Goal: Information Seeking & Learning: Learn about a topic

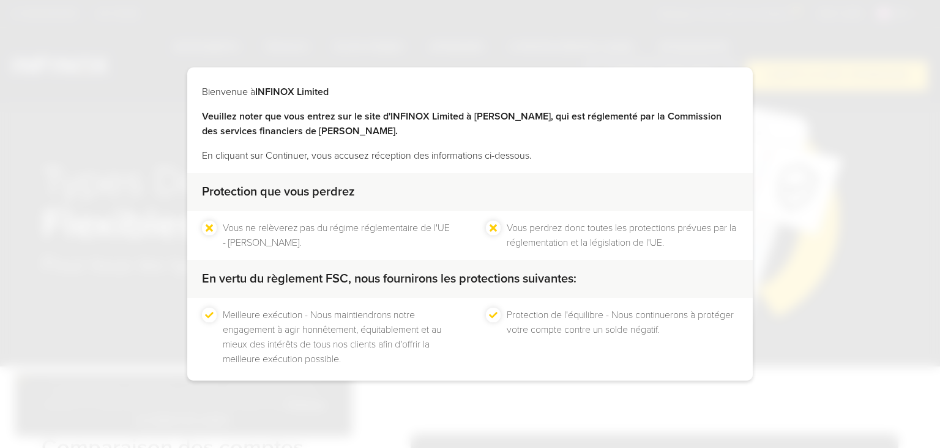
scroll to position [56, 0]
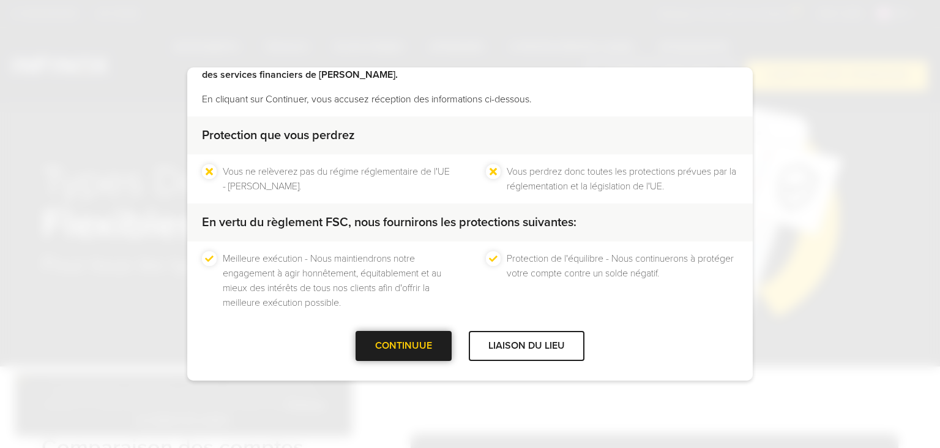
click at [404, 345] on div at bounding box center [404, 345] width 0 height 0
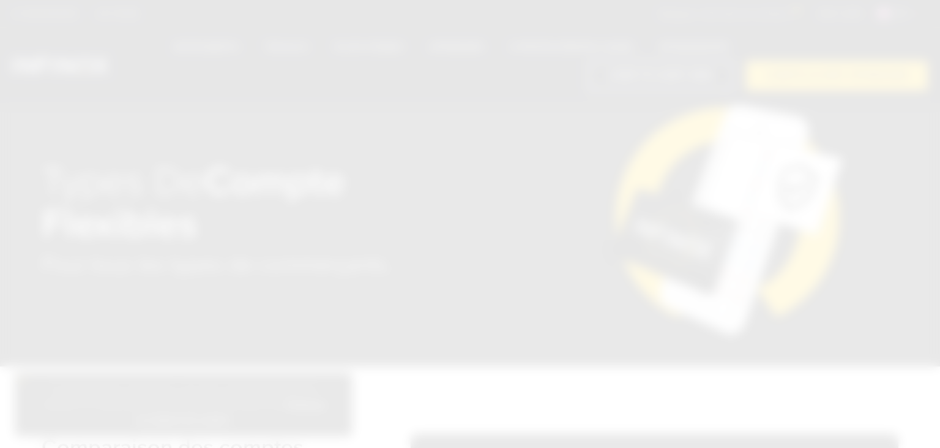
scroll to position [0, 0]
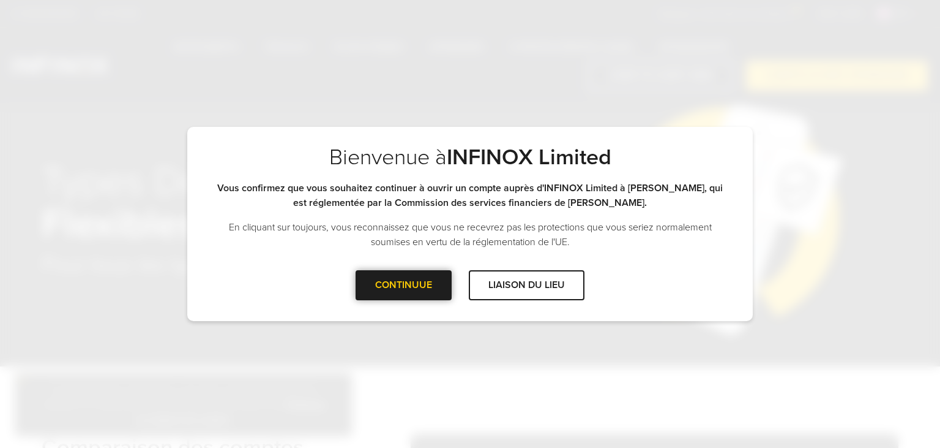
click at [433, 295] on div "CONTINUUE" at bounding box center [404, 285] width 96 height 30
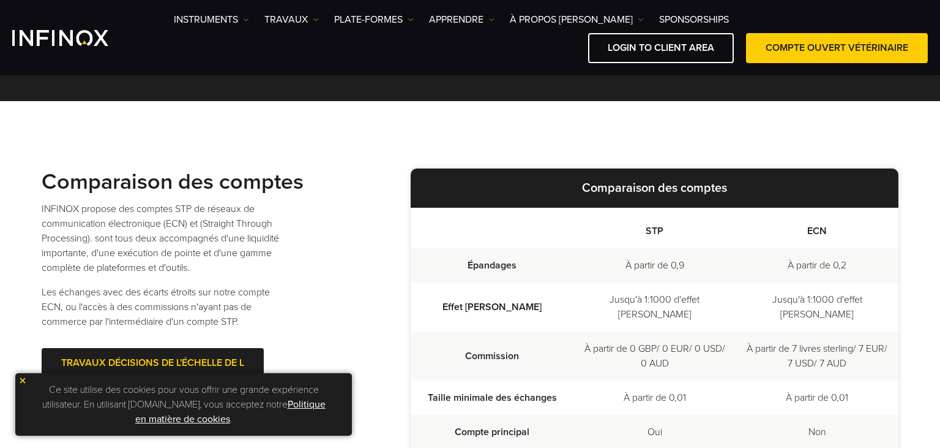
scroll to position [388, 0]
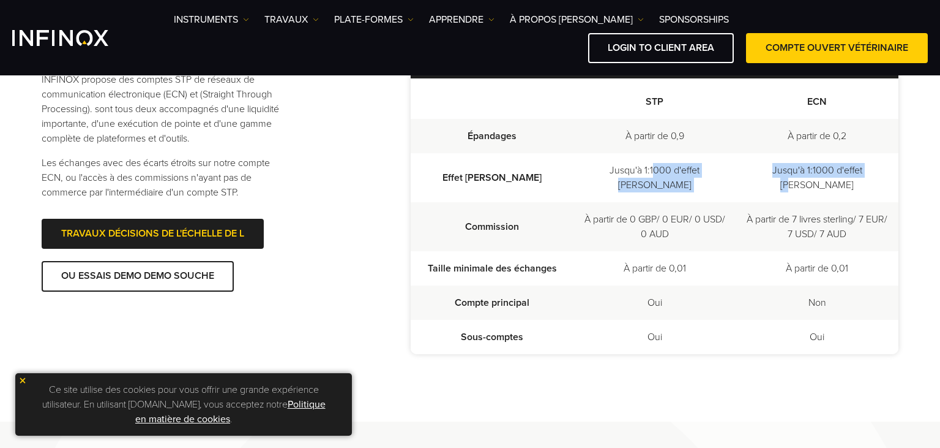
drag, startPoint x: 635, startPoint y: 178, endPoint x: 856, endPoint y: 182, distance: 220.4
click at [856, 182] on tr "Effet [PERSON_NAME] Jusqu'à 1:1000 d'effet [PERSON_NAME] Jusqu'à 1:1000 d'effet…" at bounding box center [655, 177] width 488 height 49
click at [856, 182] on td "Jusqu'à 1:1000 d'effet [PERSON_NAME]" at bounding box center [817, 177] width 163 height 49
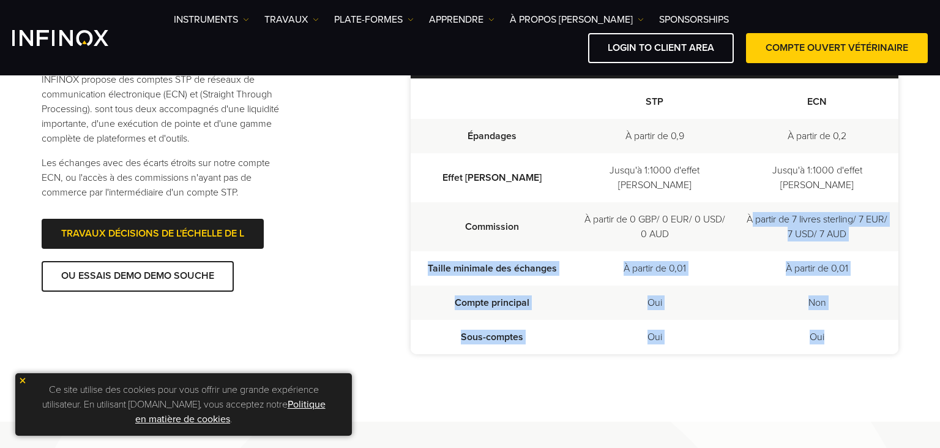
drag, startPoint x: 844, startPoint y: 282, endPoint x: 868, endPoint y: 322, distance: 46.9
click at [868, 322] on tbody "Épandages À partir de 0,9 À partir de 0,2 Effet [PERSON_NAME] Jusqu'à 1:1000 d'…" at bounding box center [655, 236] width 488 height 235
click at [868, 322] on td "Oui" at bounding box center [817, 337] width 163 height 34
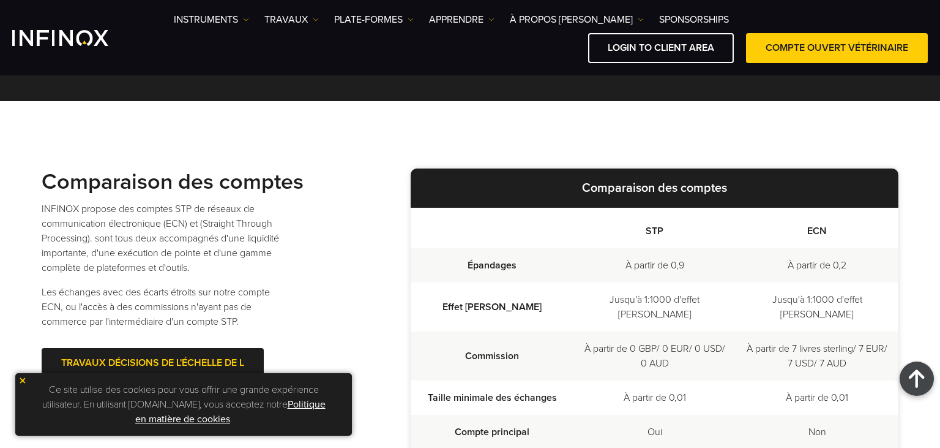
scroll to position [0, 0]
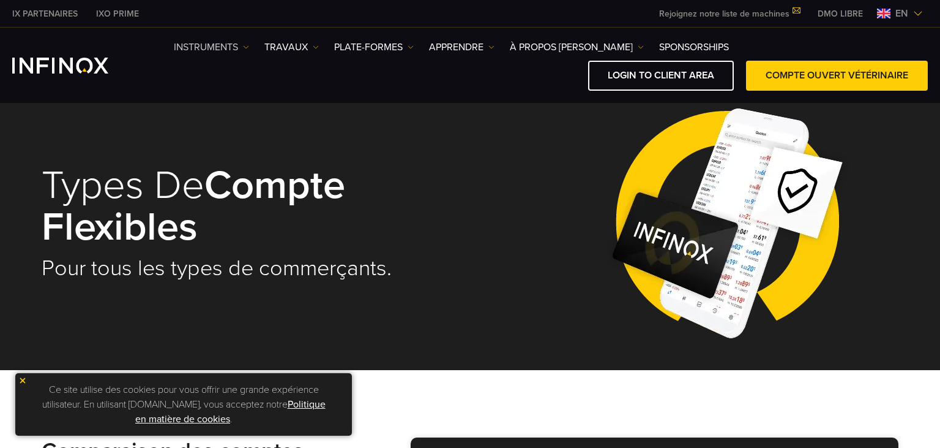
drag, startPoint x: 253, startPoint y: 48, endPoint x: 247, endPoint y: 48, distance: 6.2
click at [254, 48] on ul "Instruments Instruments Product Information TRAVAUX Accounts DEMO" at bounding box center [451, 47] width 555 height 15
click at [247, 48] on img at bounding box center [246, 47] width 6 height 6
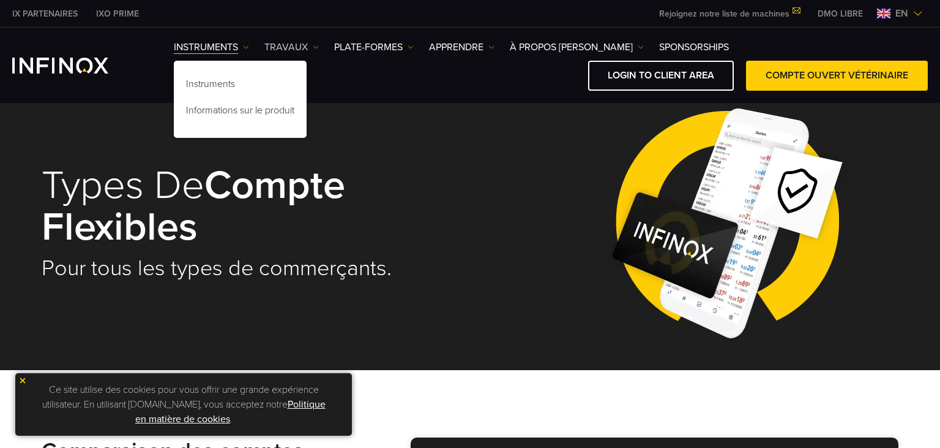
click at [317, 47] on img at bounding box center [316, 47] width 6 height 6
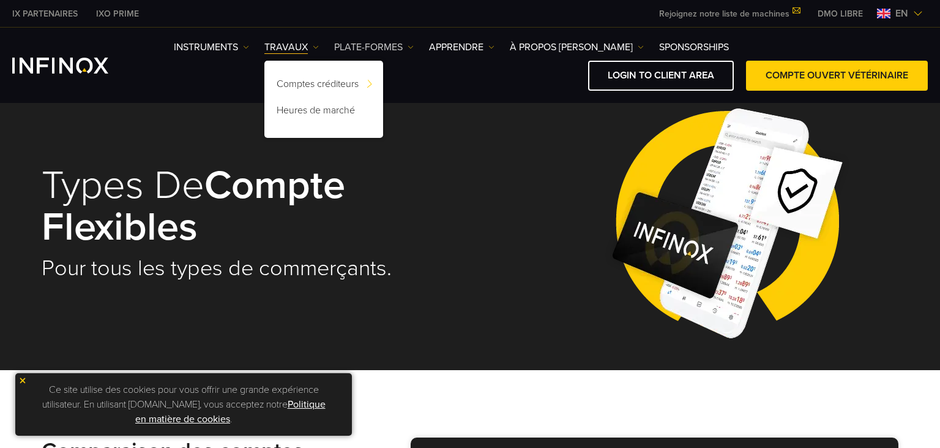
click at [394, 48] on link "PLATE-FORMES" at bounding box center [374, 47] width 80 height 15
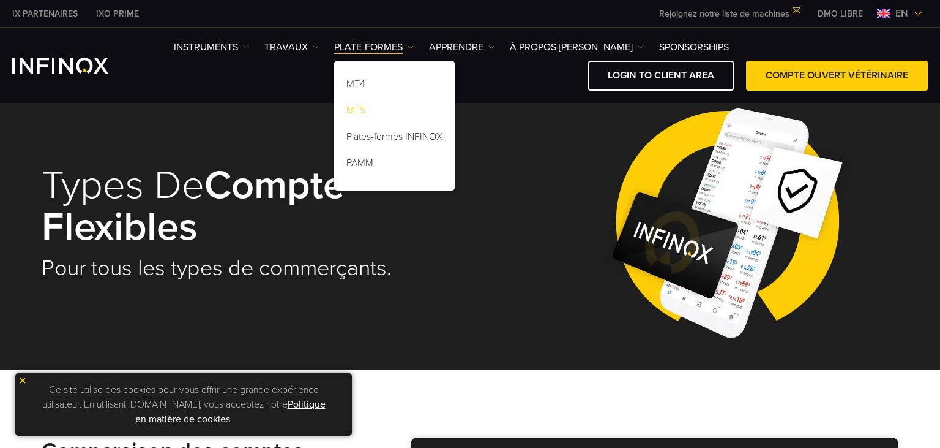
click at [364, 110] on link "MT5" at bounding box center [394, 112] width 121 height 26
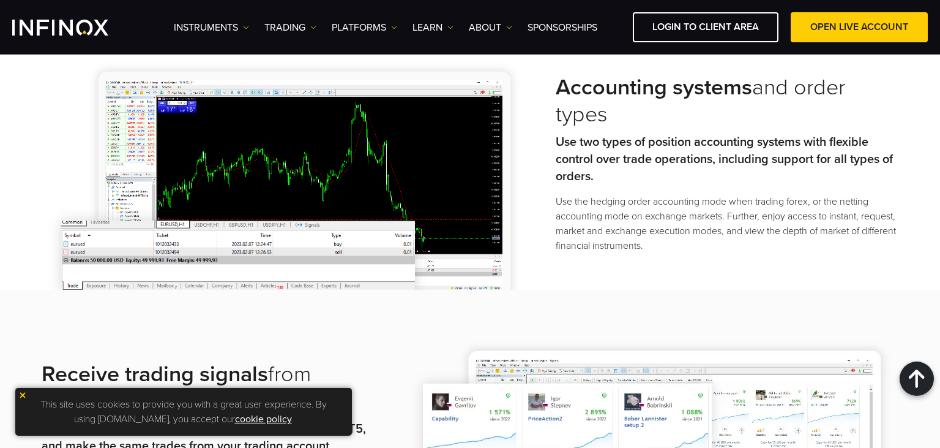
scroll to position [1745, 0]
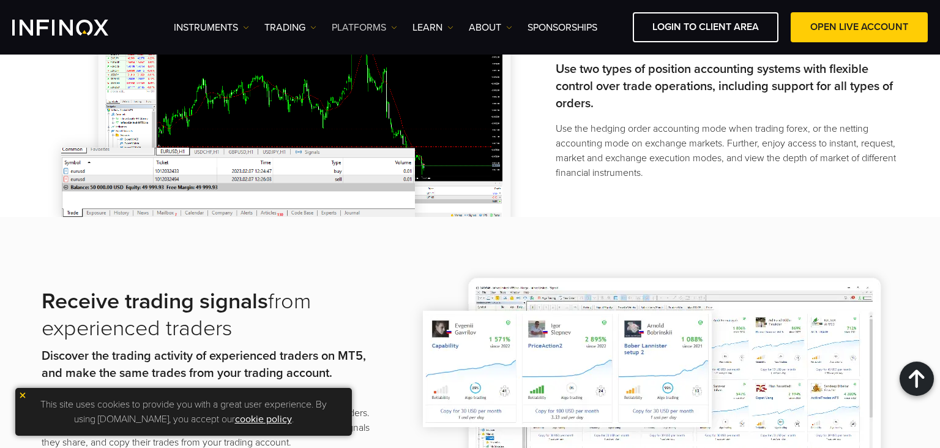
click at [391, 29] on link "PLATFORMS" at bounding box center [365, 27] width 66 height 15
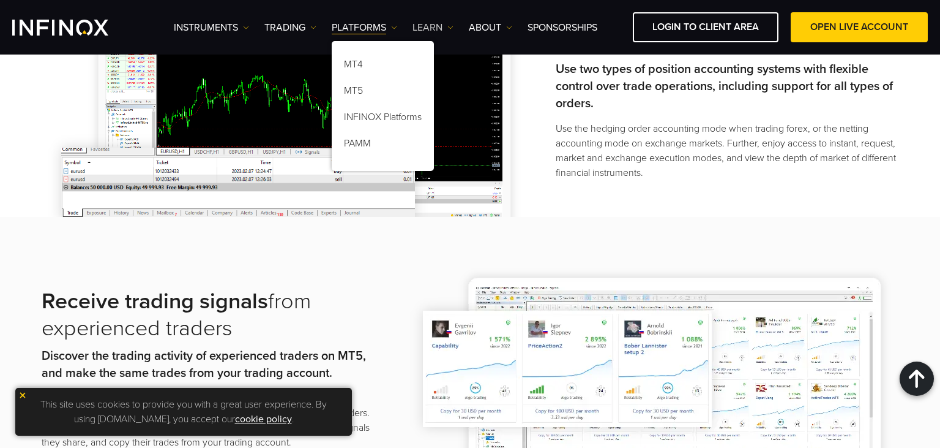
click at [441, 26] on link "Learn" at bounding box center [433, 27] width 41 height 15
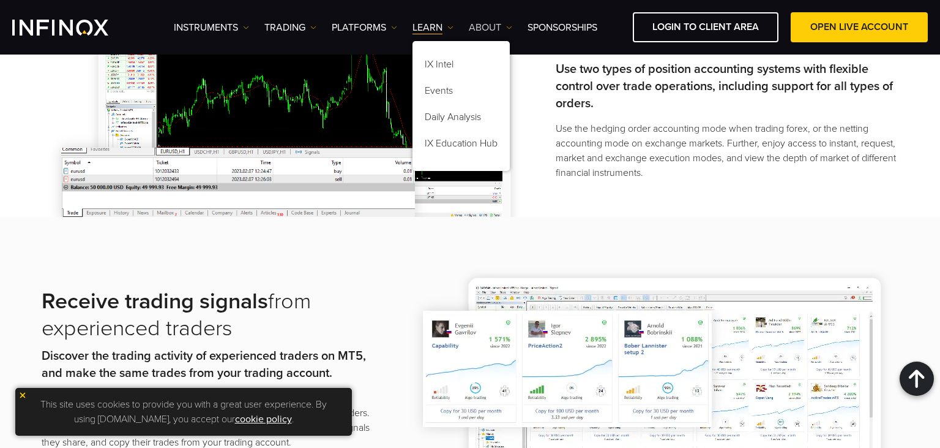
click at [496, 31] on link "ABOUT" at bounding box center [490, 27] width 43 height 15
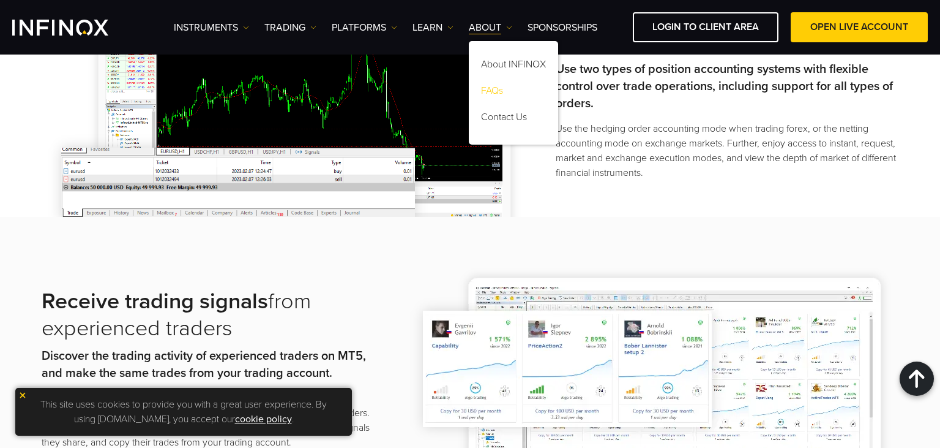
click at [499, 94] on link "FAQs" at bounding box center [513, 93] width 89 height 26
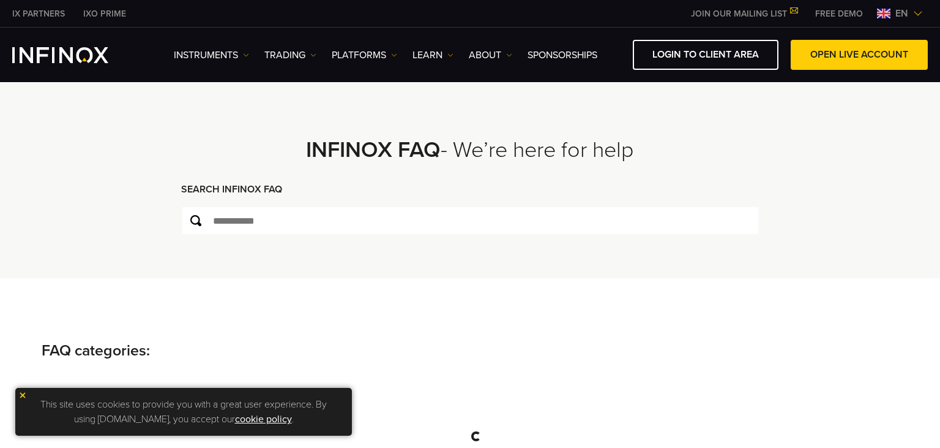
click at [918, 13] on img at bounding box center [918, 14] width 10 height 10
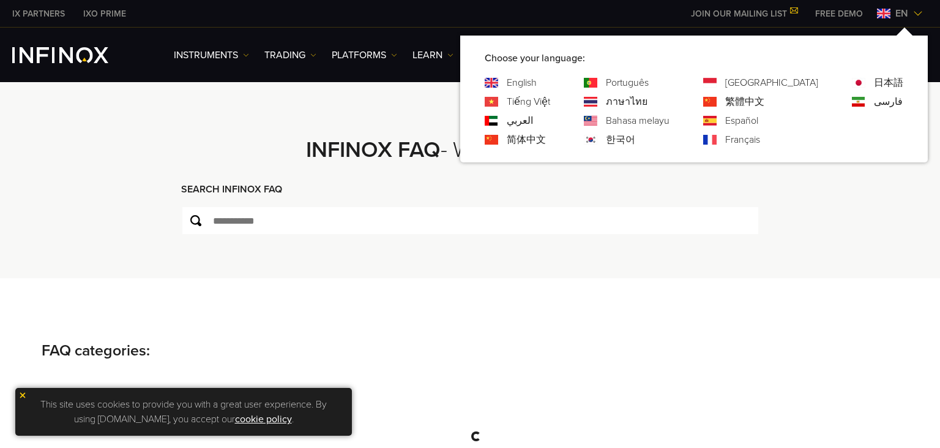
click at [760, 137] on link "Français" at bounding box center [742, 139] width 35 height 15
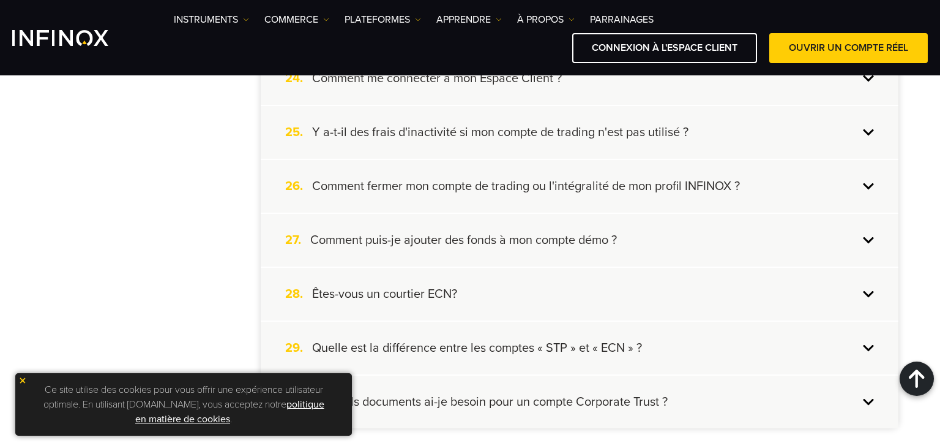
scroll to position [1700, 0]
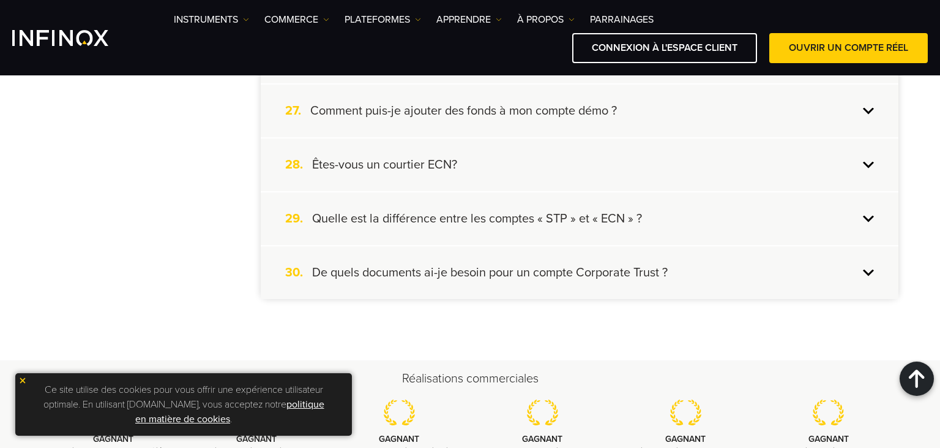
click at [460, 219] on div "29. Quelle est la différence entre les comptes « STP » et « ECN » ?" at bounding box center [580, 218] width 638 height 53
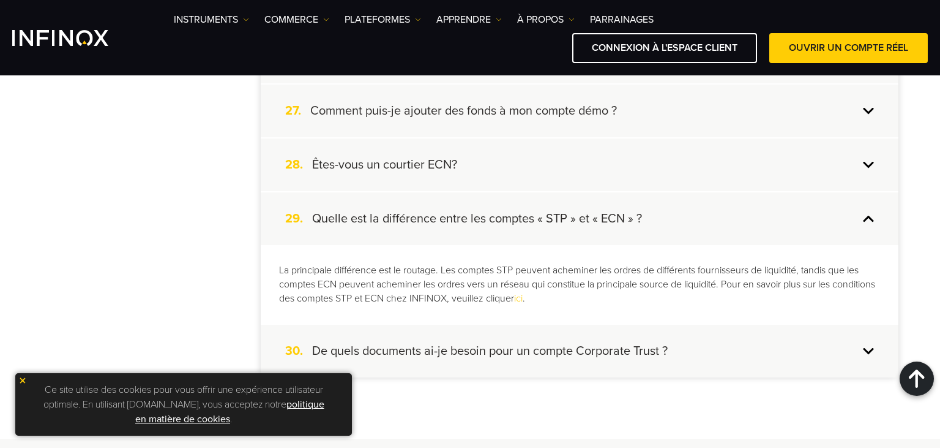
click at [460, 219] on div "29. Quelle est la différence entre les comptes « STP » et « ECN » ?" at bounding box center [580, 218] width 638 height 53
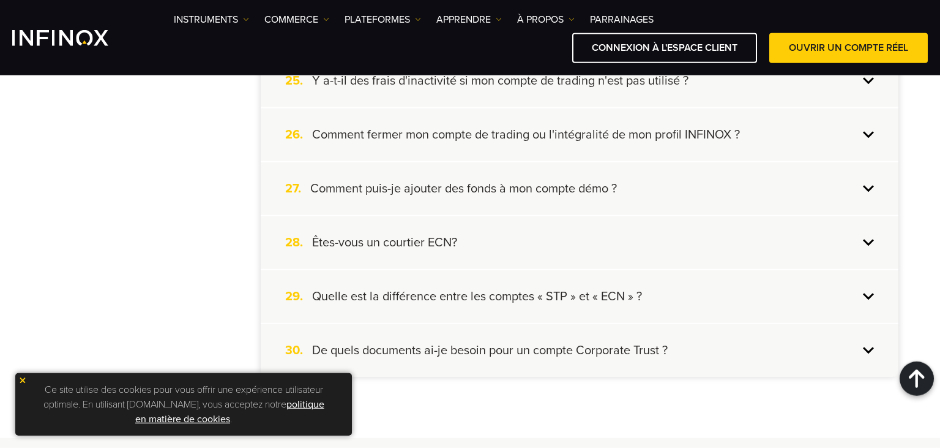
scroll to position [1571, 0]
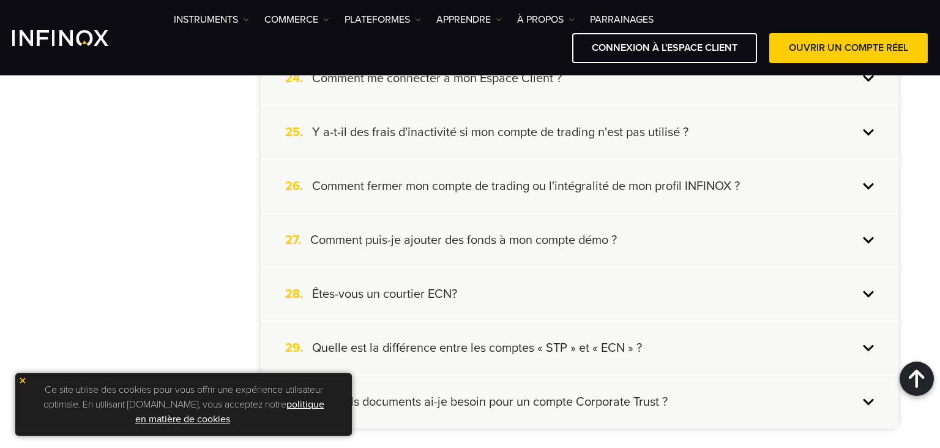
click at [463, 232] on h4 "Comment puis-je ajouter des fonds à mon compte démo ?" at bounding box center [463, 240] width 307 height 16
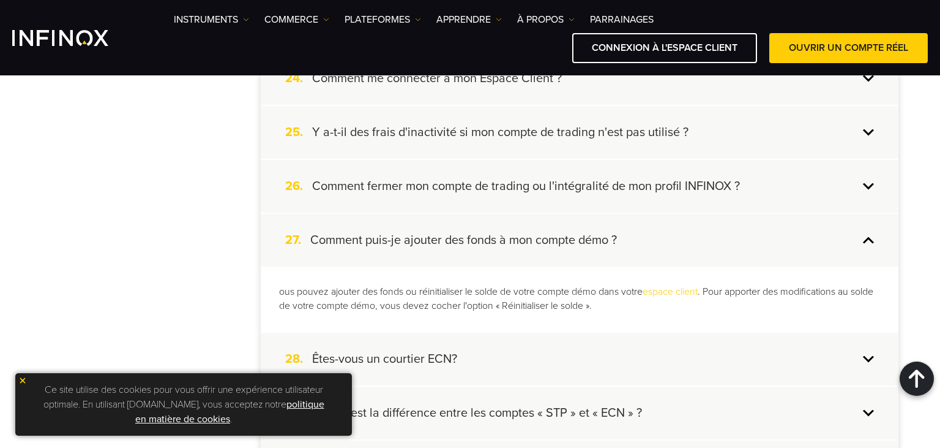
click at [463, 232] on h4 "Comment puis-je ajouter des fonds à mon compte démo ?" at bounding box center [463, 240] width 307 height 16
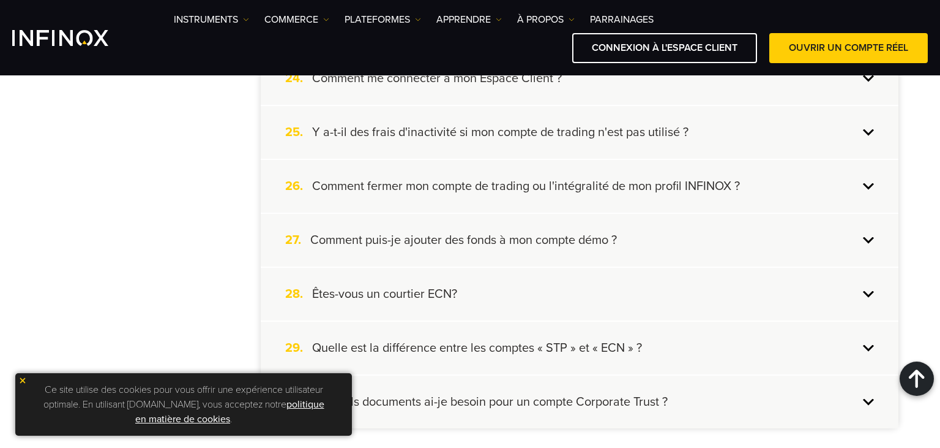
click at [435, 233] on h4 "Comment puis-je ajouter des fonds à mon compte démo ?" at bounding box center [463, 240] width 307 height 16
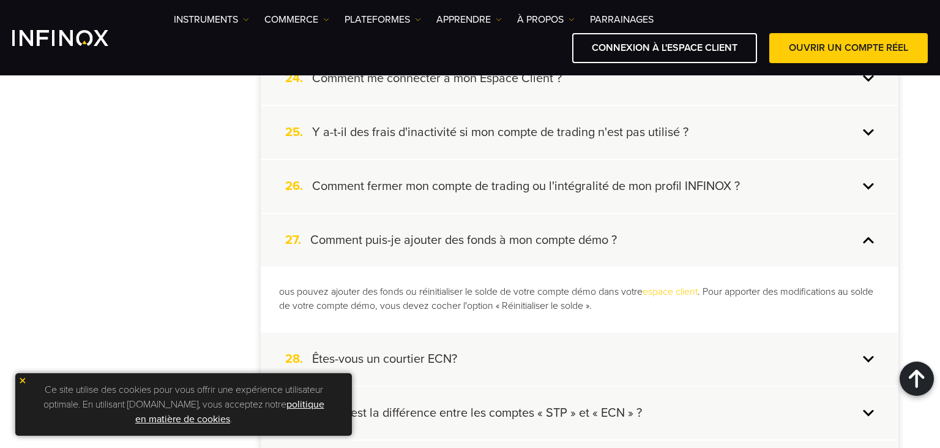
click at [435, 233] on h4 "Comment puis-je ajouter des fonds à mon compte démo ?" at bounding box center [463, 240] width 307 height 16
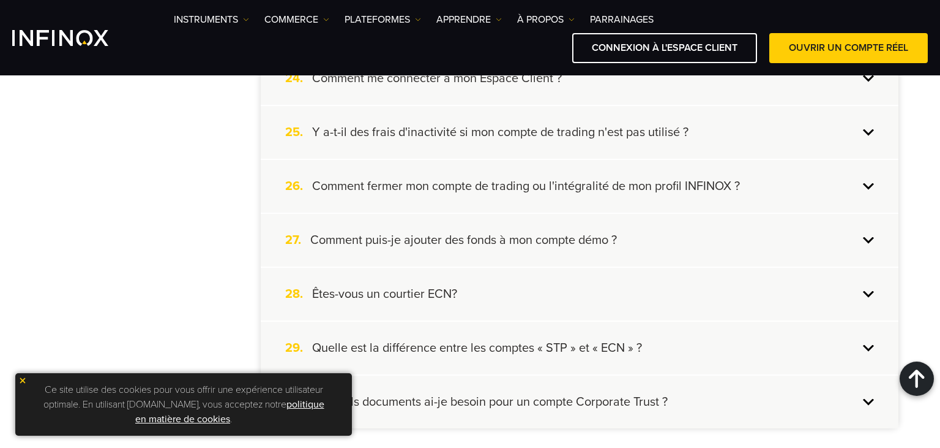
click at [438, 188] on div "26. Comment fermer mon compte de trading ou l'intégralité de mon profil INFINOX…" at bounding box center [580, 186] width 638 height 53
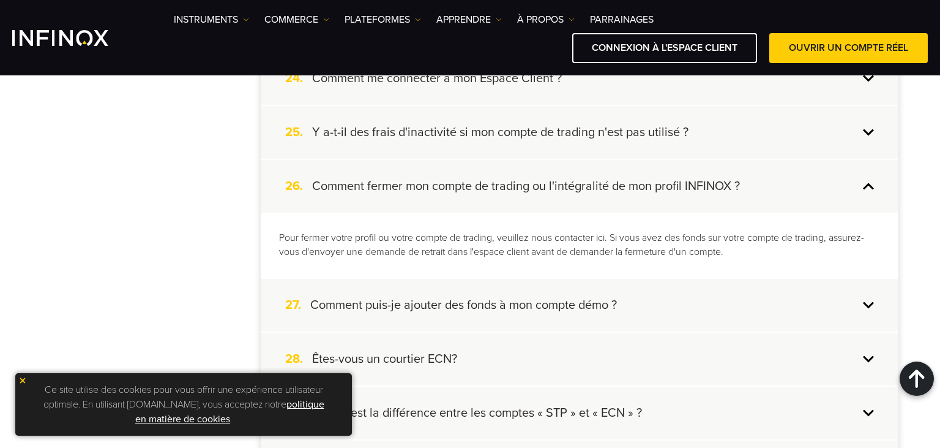
click at [438, 188] on div "26. Comment fermer mon compte de trading ou l'intégralité de mon profil INFINOX…" at bounding box center [580, 186] width 638 height 53
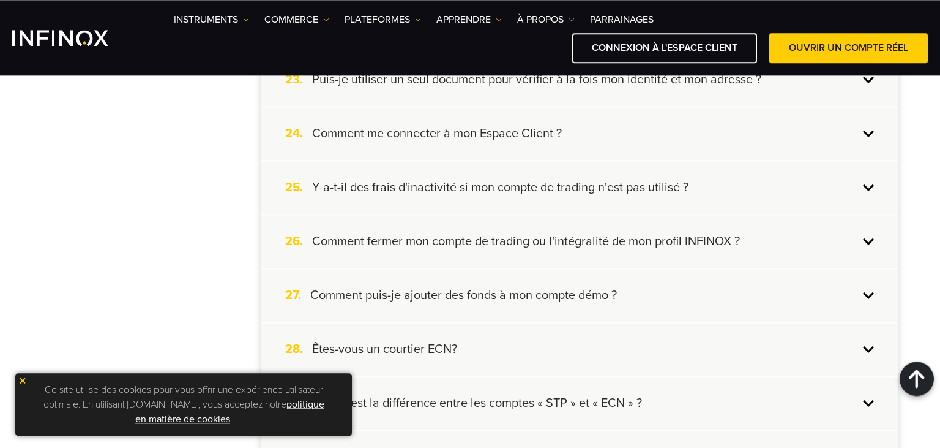
scroll to position [1506, 0]
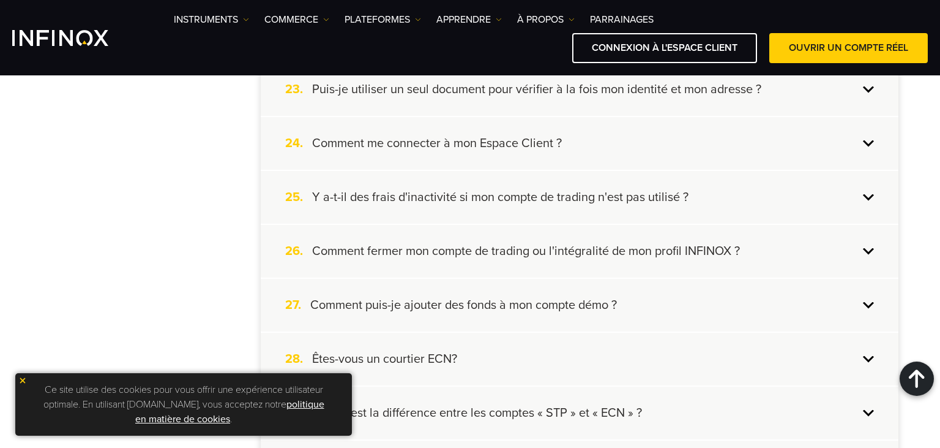
click at [438, 189] on h4 "Y a-t-il des frais d'inactivité si mon compte de trading n'est pas utilisé ?" at bounding box center [500, 197] width 377 height 16
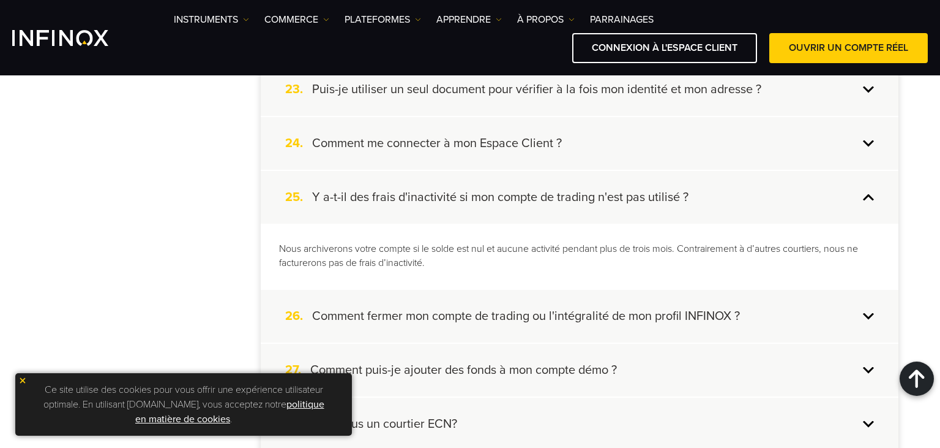
click at [438, 189] on h4 "Y a-t-il des frais d'inactivité si mon compte de trading n'est pas utilisé ?" at bounding box center [500, 197] width 377 height 16
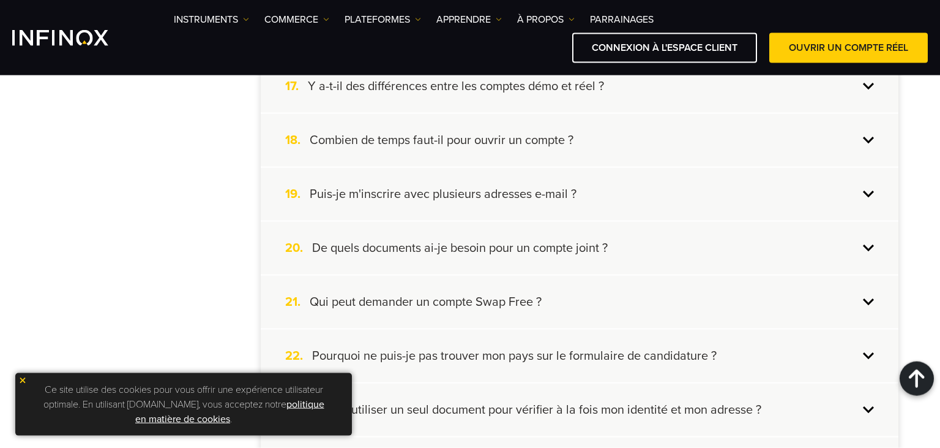
scroll to position [1183, 0]
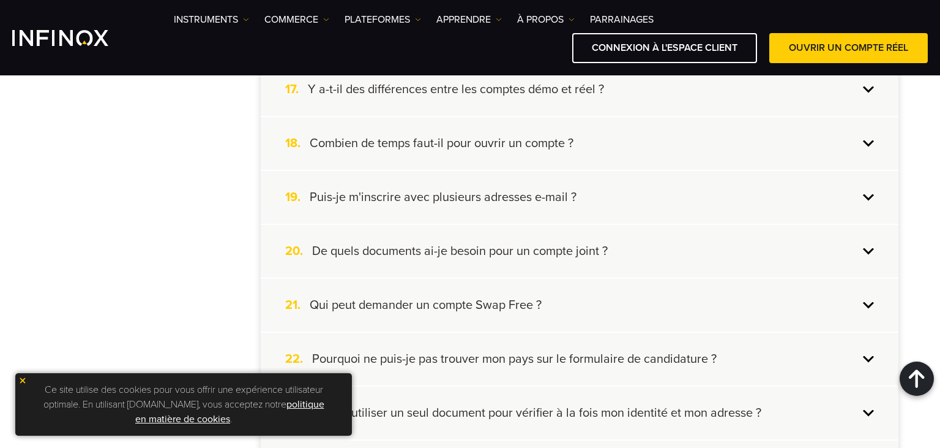
click at [400, 249] on h4 "De quels documents ai-je besoin pour un compte joint ?" at bounding box center [460, 251] width 296 height 16
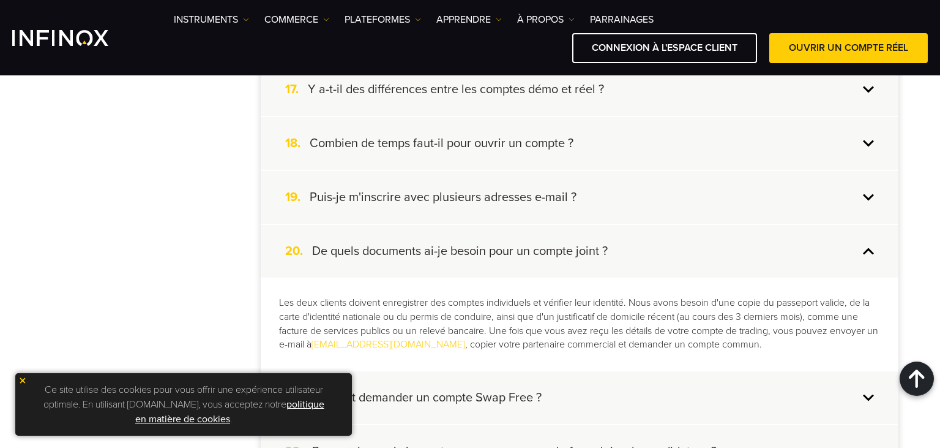
click at [400, 249] on h4 "De quels documents ai-je besoin pour un compte joint ?" at bounding box center [460, 251] width 296 height 16
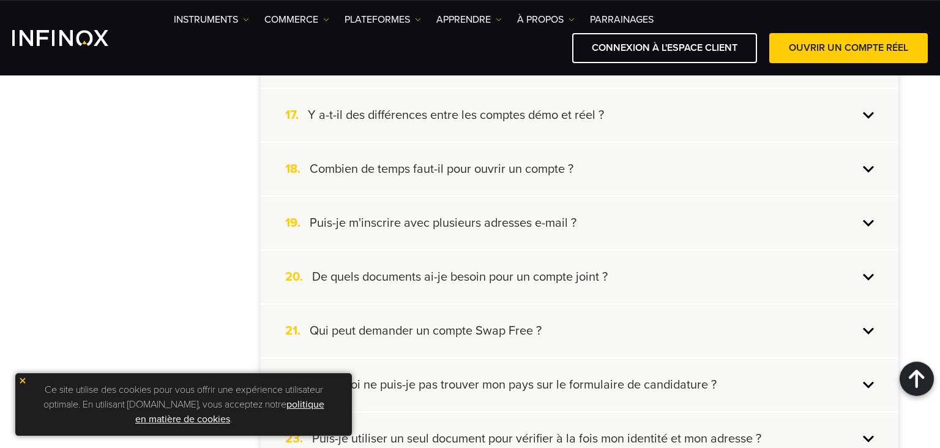
scroll to position [1119, 0]
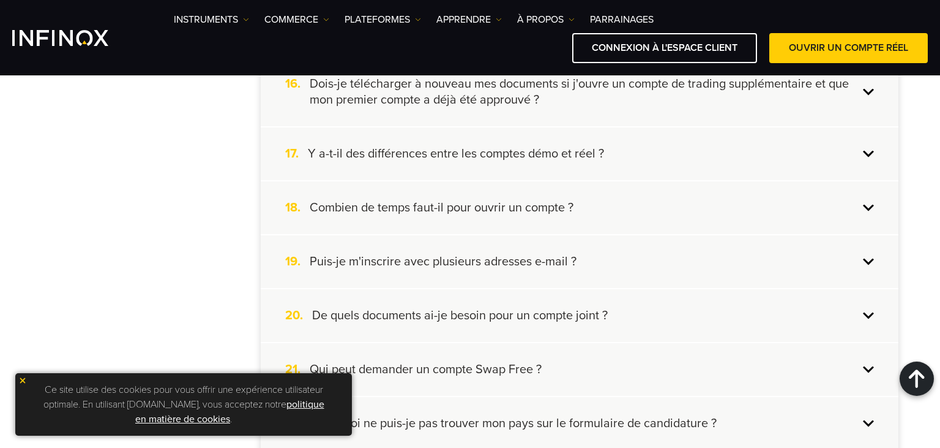
click at [411, 205] on h4 "Combien de temps faut-il pour ouvrir un compte ?" at bounding box center [442, 208] width 264 height 16
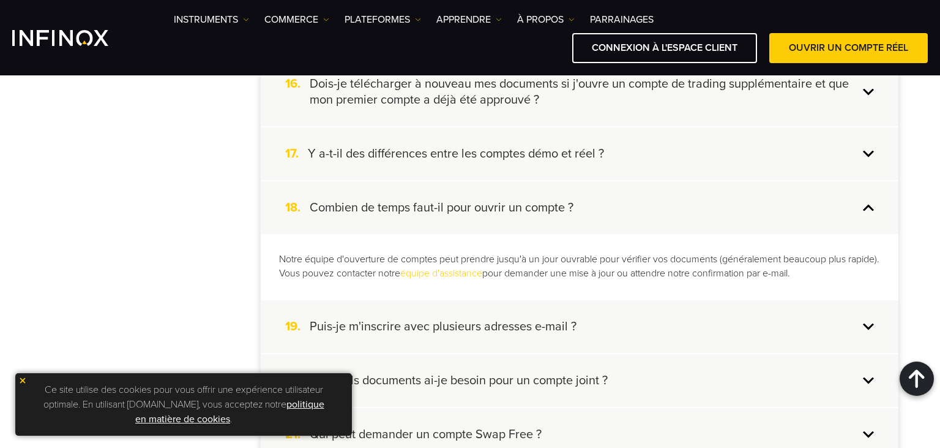
click at [411, 205] on h4 "Combien de temps faut-il pour ouvrir un compte ?" at bounding box center [442, 208] width 264 height 16
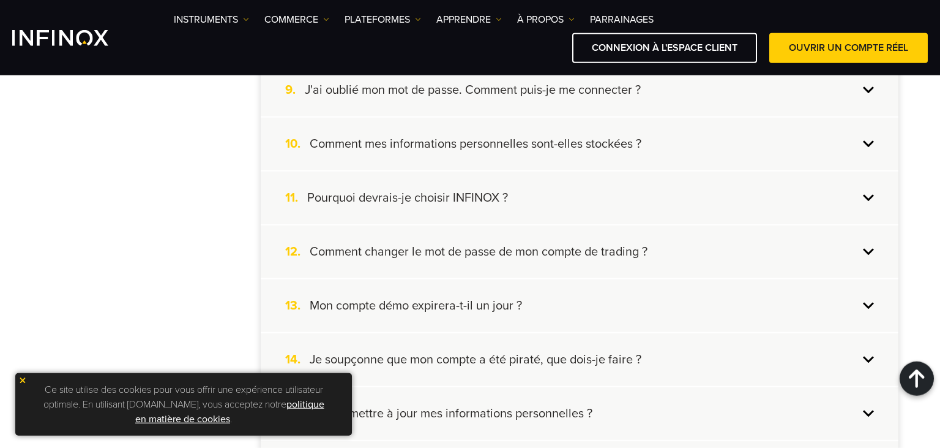
scroll to position [730, 0]
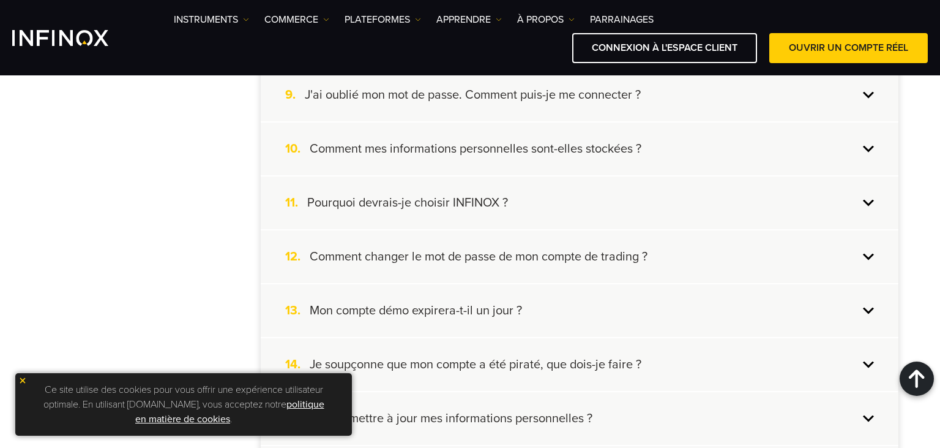
click at [449, 312] on h4 "Mon compte démo expirera-t-il un jour ?" at bounding box center [416, 310] width 212 height 16
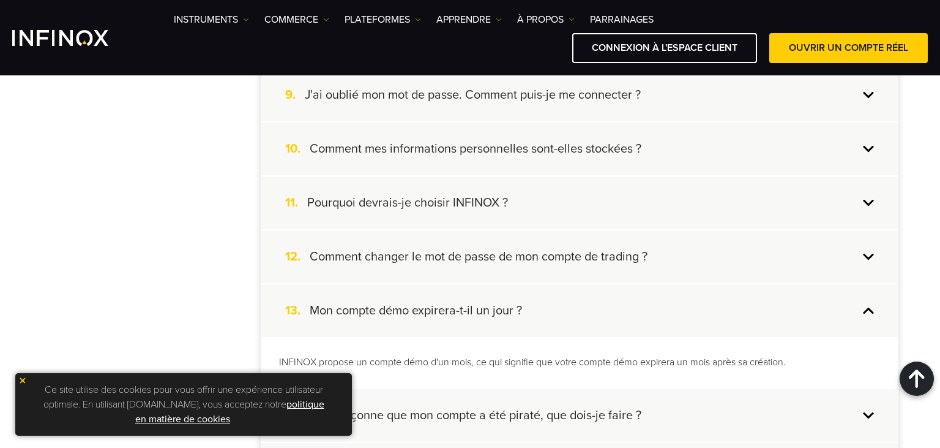
click at [449, 312] on h4 "Mon compte démo expirera-t-il un jour ?" at bounding box center [416, 310] width 212 height 16
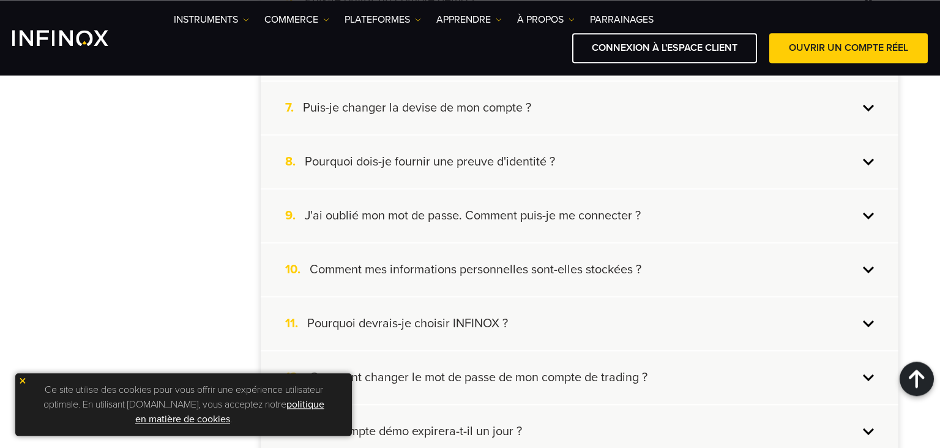
scroll to position [601, 0]
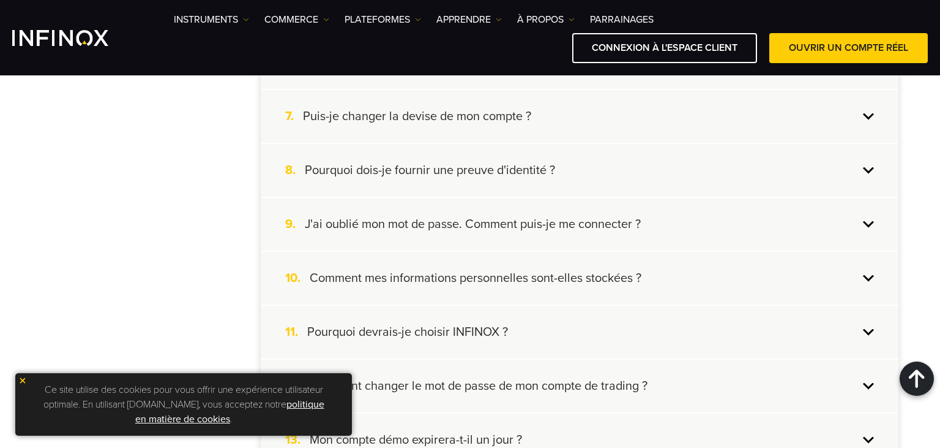
click at [449, 324] on h4 "Pourquoi devrais-je choisir INFINOX ?" at bounding box center [407, 332] width 201 height 16
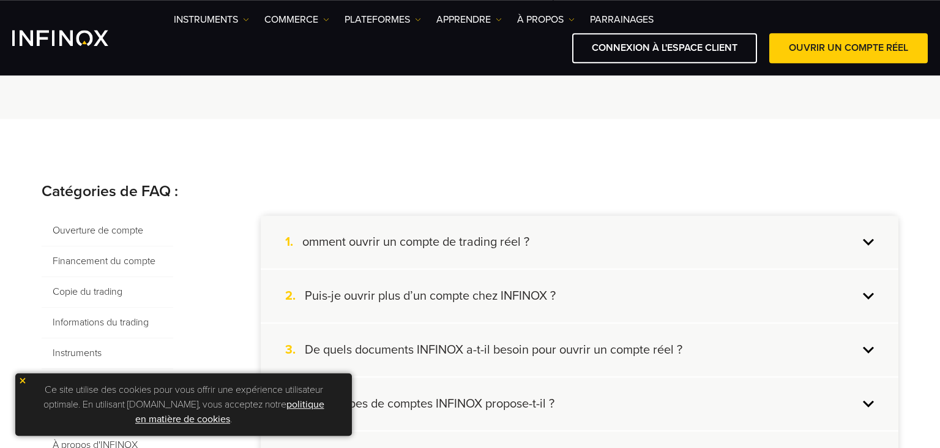
scroll to position [149, 0]
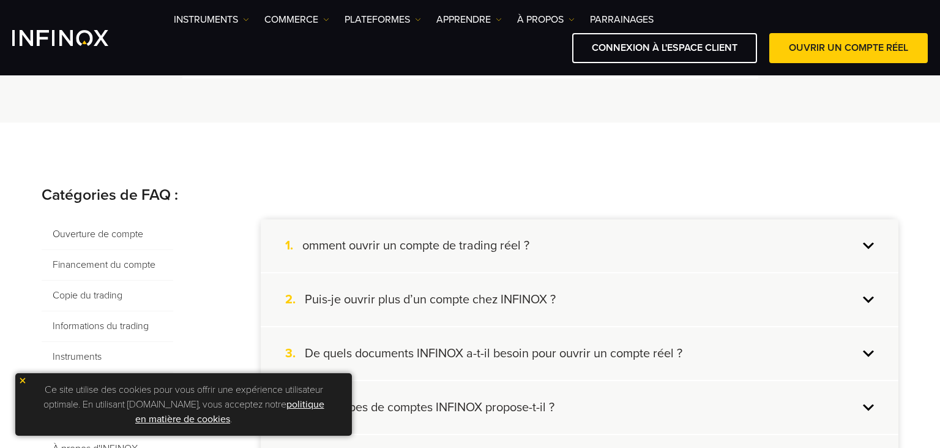
click at [464, 245] on h4 "omment ouvrir un compte de trading réel ?" at bounding box center [415, 246] width 227 height 16
